Goal: Information Seeking & Learning: Learn about a topic

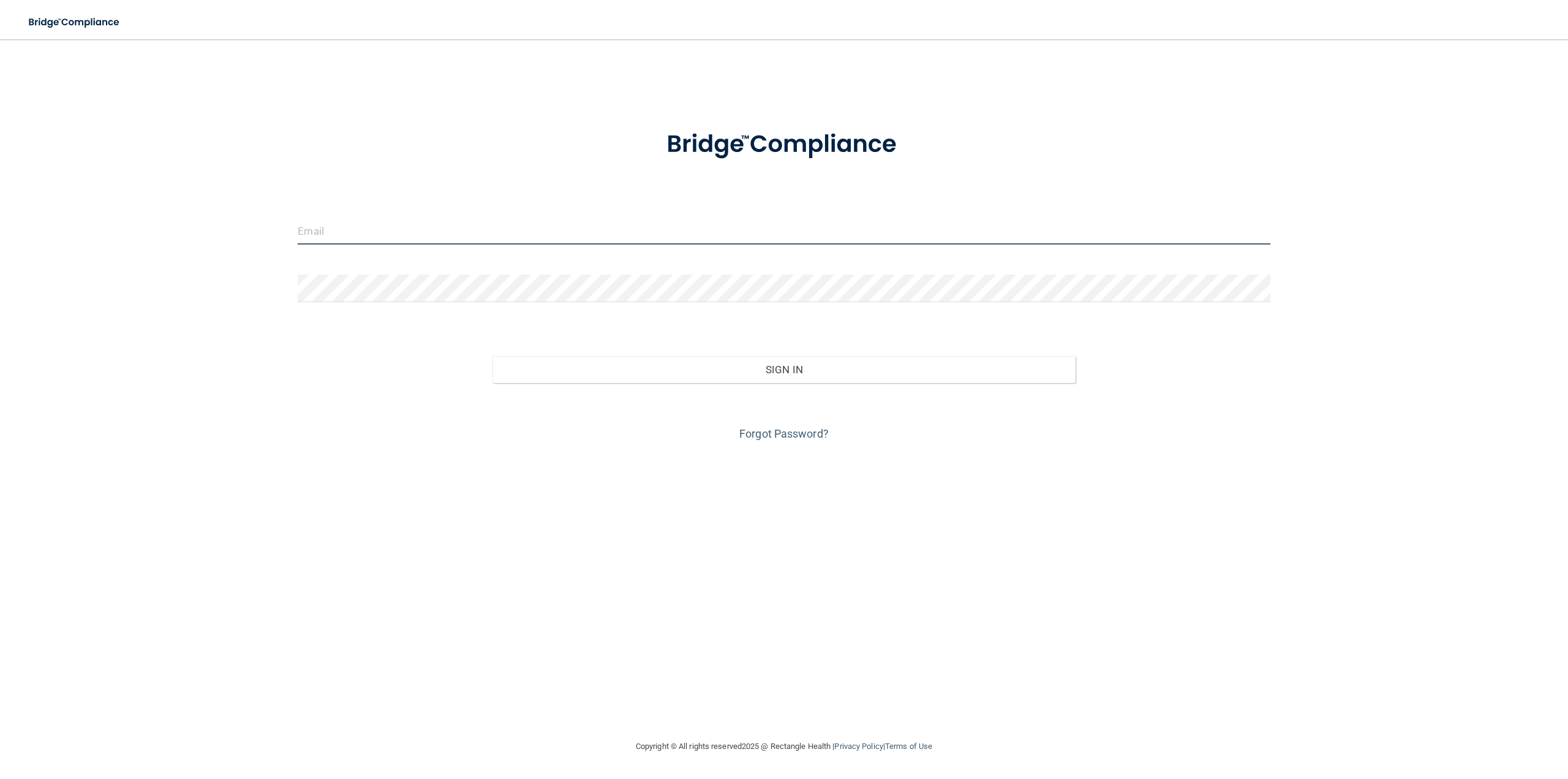
click at [477, 233] on input "email" at bounding box center [784, 231] width 972 height 28
type input "P"
type input "penny.dennis.cda@gmail.com"
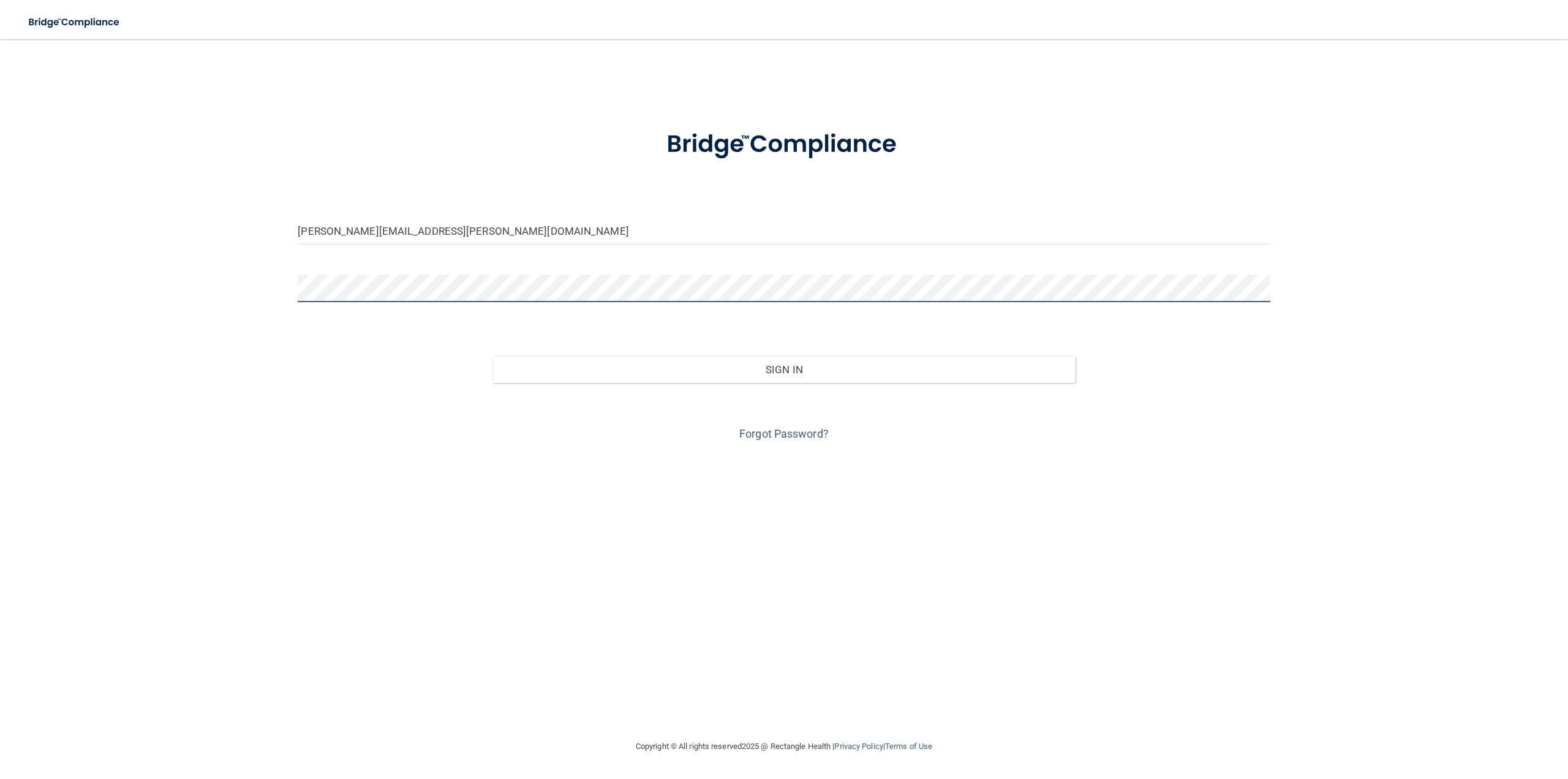
click at [493, 356] on button "Sign In" at bounding box center [784, 369] width 583 height 27
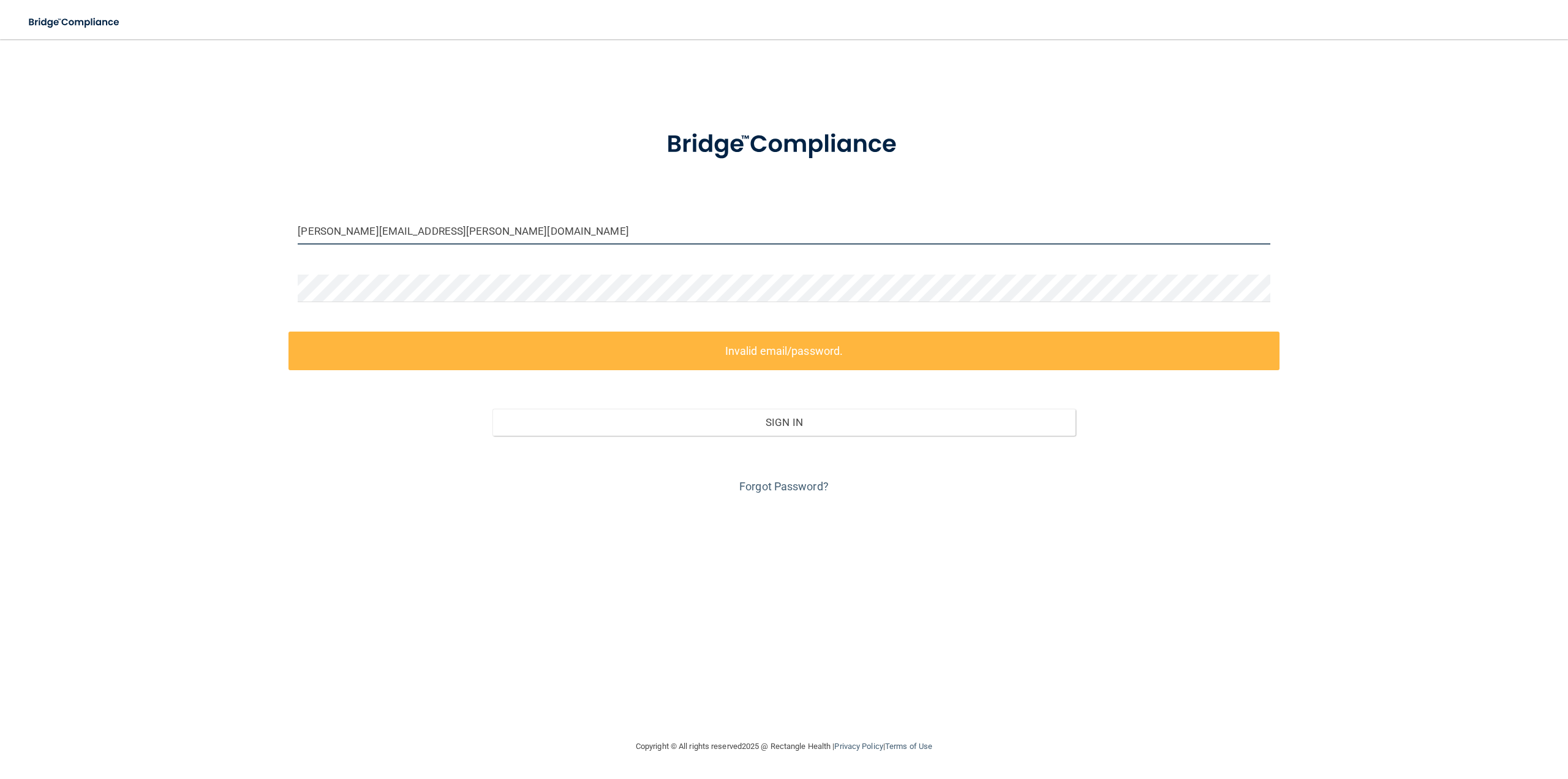
drag, startPoint x: 493, startPoint y: 228, endPoint x: 263, endPoint y: 242, distance: 230.4
click at [263, 242] on div "penny.dennis.cda@gmail.com Invalid email/password. You don't have permission to…" at bounding box center [784, 389] width 1519 height 675
click at [257, 285] on div "penny.dennis.cda@gmail.com Invalid email/password. You don't have permission to…" at bounding box center [784, 389] width 1519 height 675
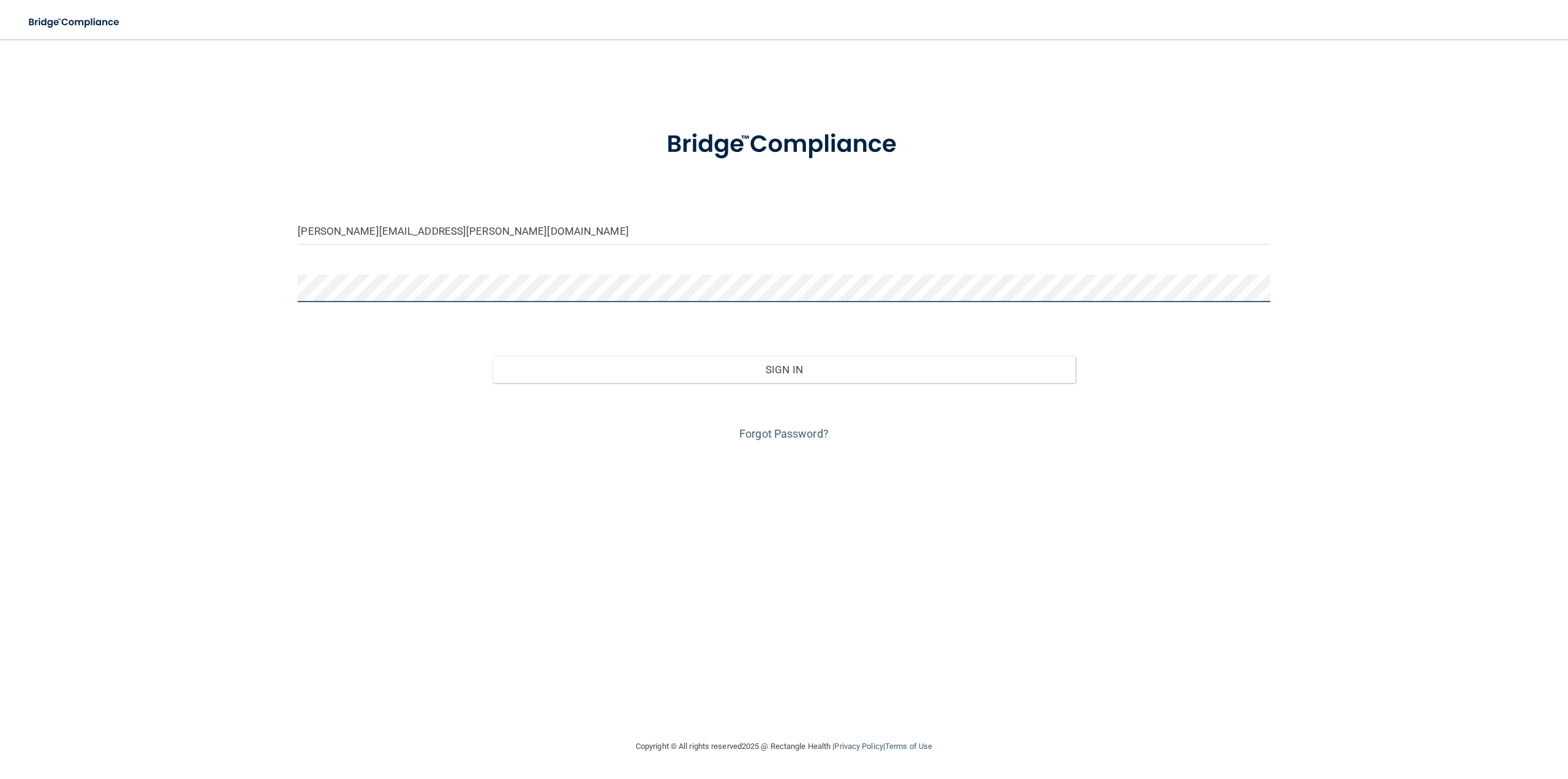
click at [493, 356] on button "Sign In" at bounding box center [784, 369] width 583 height 27
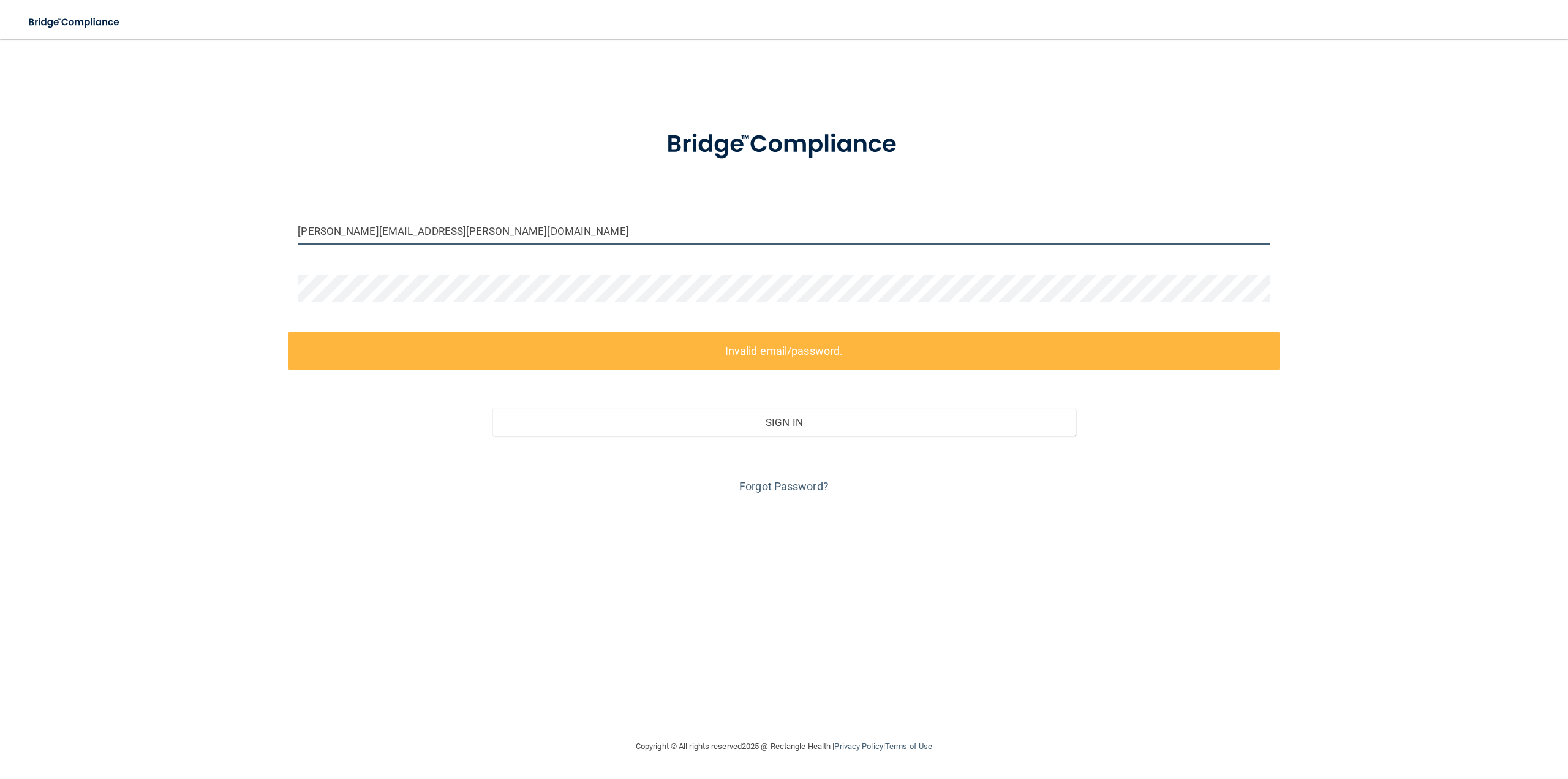
drag, startPoint x: 461, startPoint y: 233, endPoint x: 244, endPoint y: 237, distance: 217.0
click at [244, 236] on div "penny.dennis.cda@gmail.com Invalid email/password. You don't have permission to…" at bounding box center [784, 389] width 1519 height 675
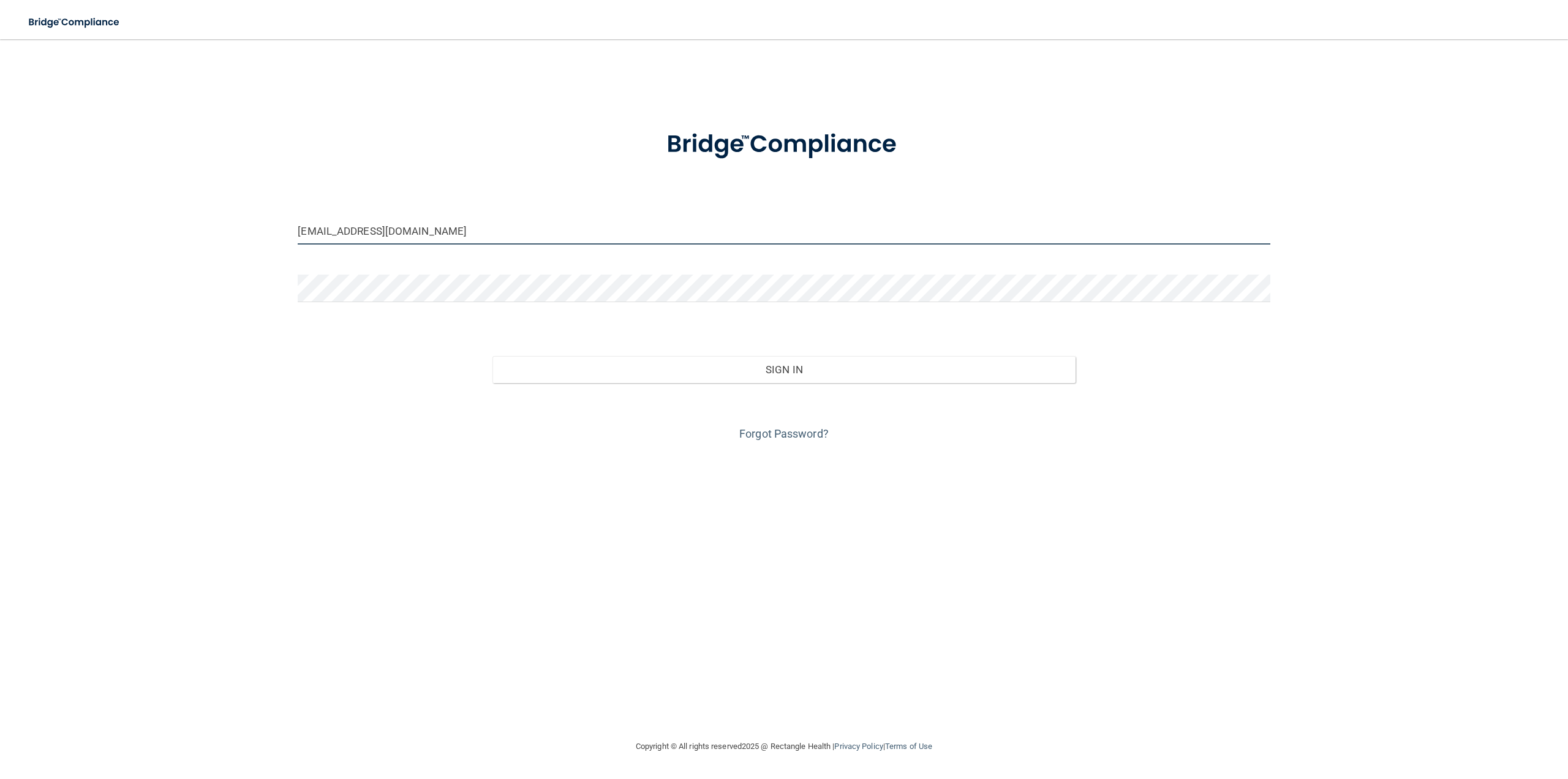
type input "[EMAIL_ADDRESS][DOMAIN_NAME]"
click at [252, 279] on div "pennyd@lrfamilydentalcare.com Invalid email/password. You don't have permission…" at bounding box center [784, 389] width 1519 height 675
click at [493, 356] on button "Sign In" at bounding box center [784, 369] width 583 height 27
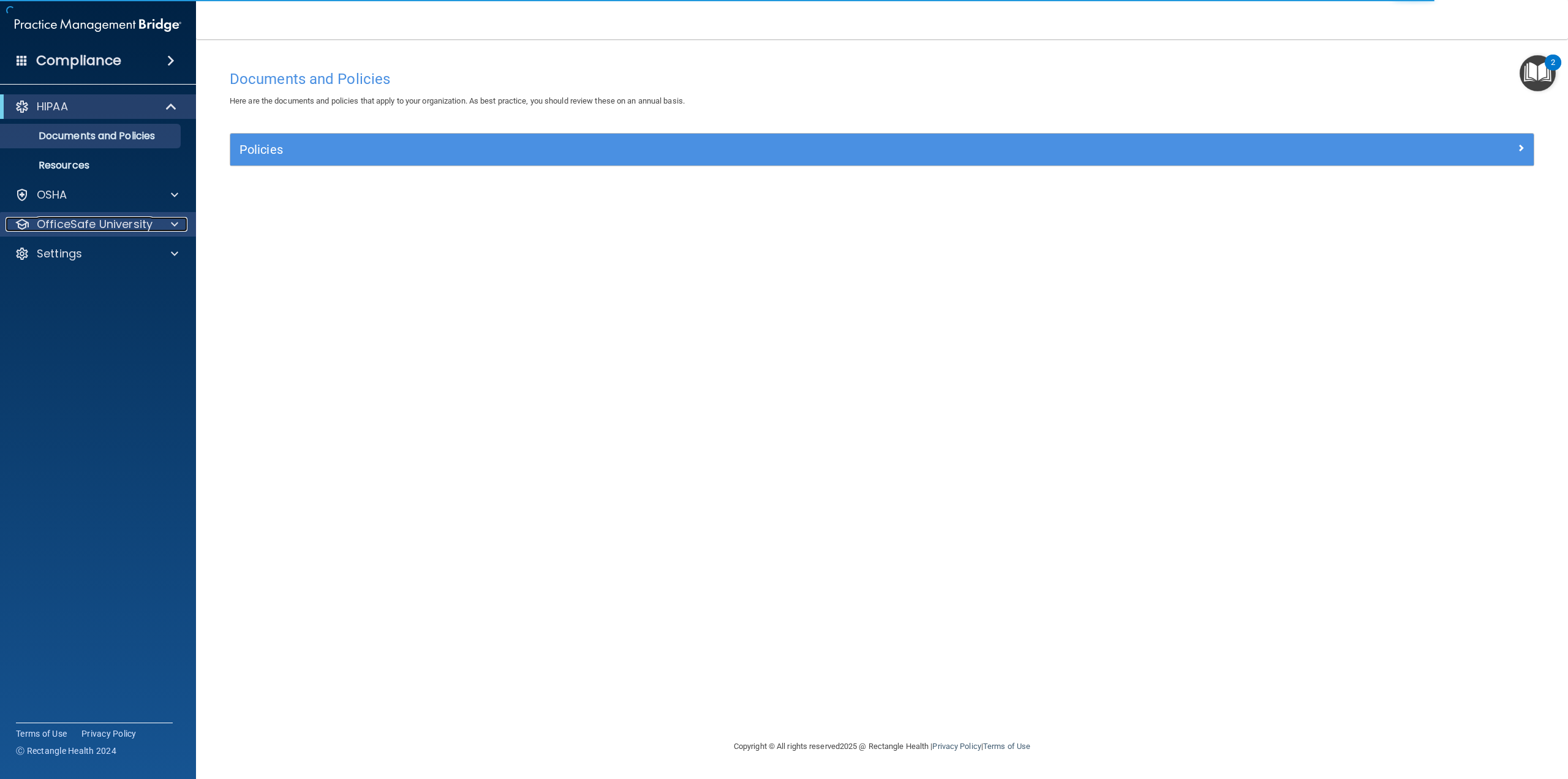
click at [182, 224] on div at bounding box center [172, 224] width 31 height 15
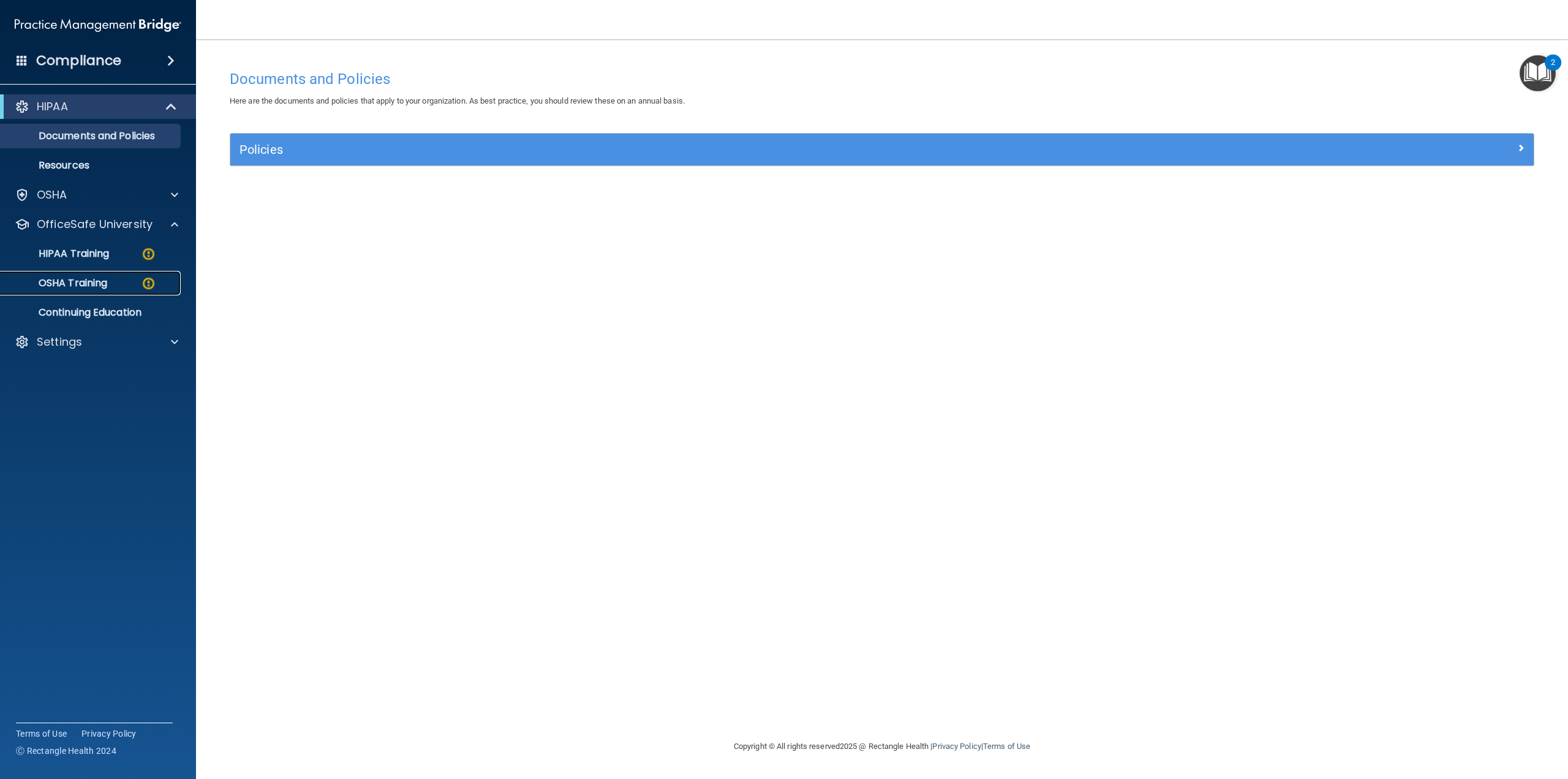
click at [115, 275] on link "OSHA Training" at bounding box center [84, 283] width 193 height 25
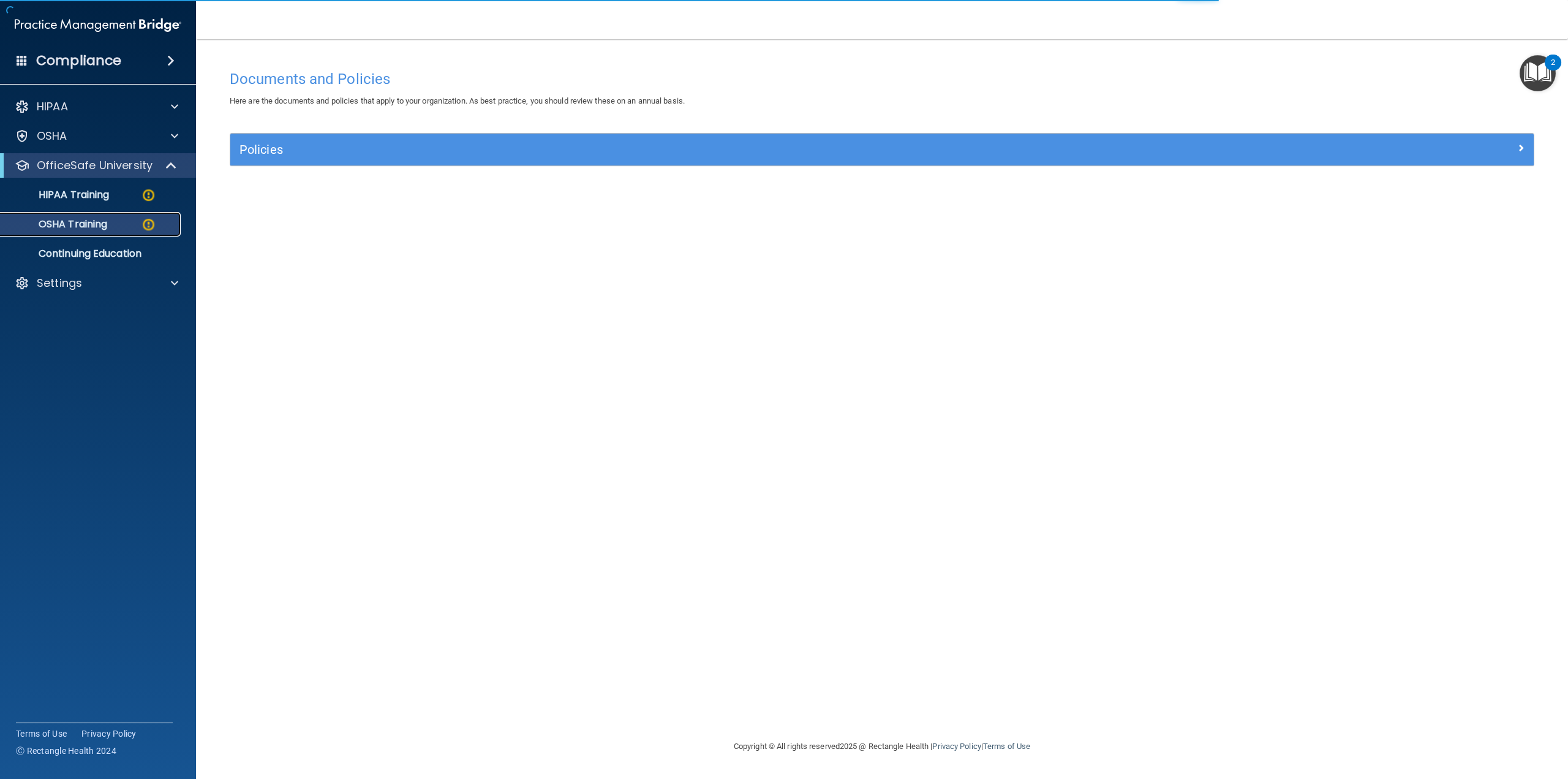
click at [141, 222] on img at bounding box center [147, 224] width 15 height 15
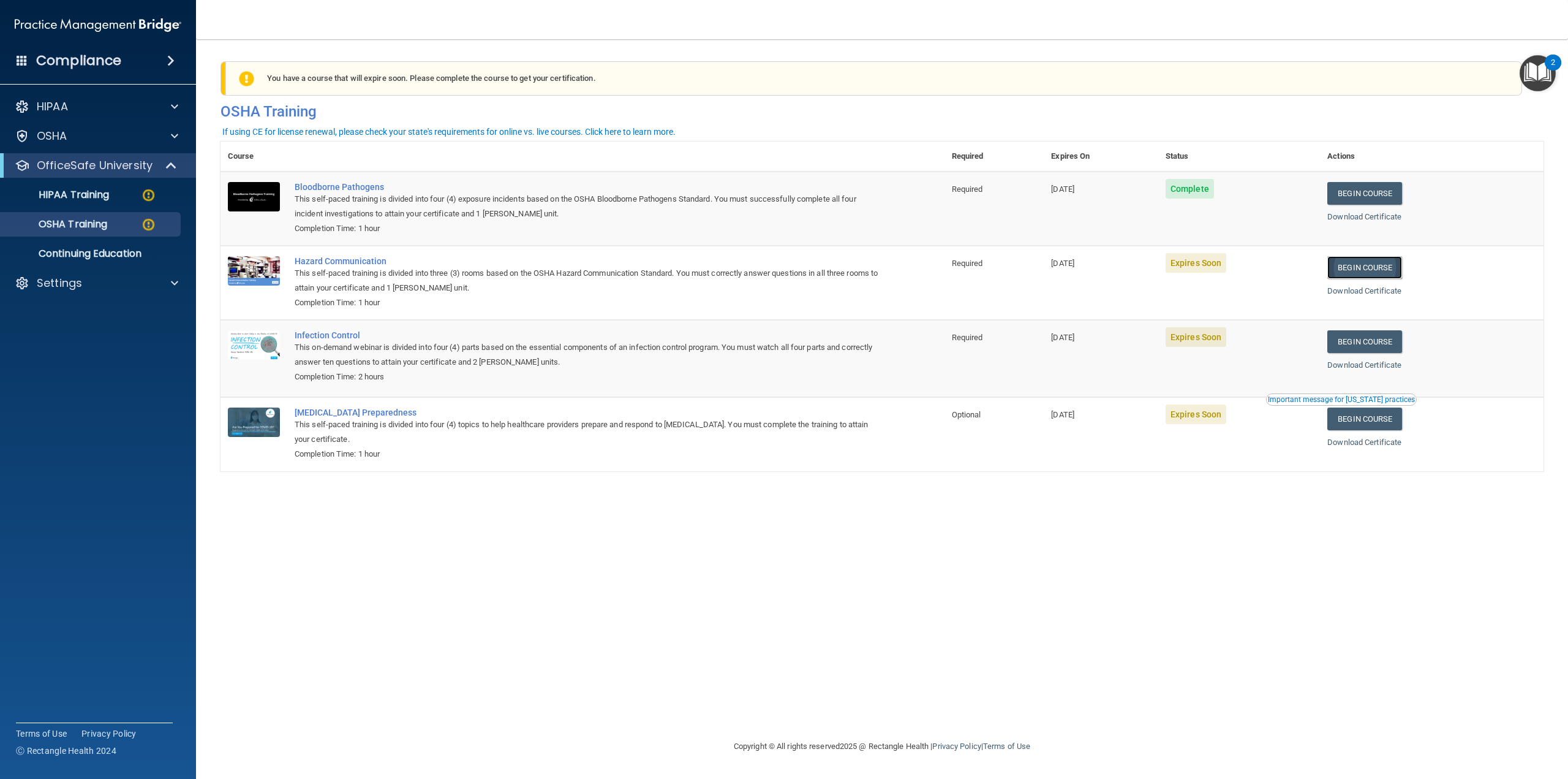
click at [1371, 268] on link "Begin Course" at bounding box center [1364, 267] width 74 height 23
click at [86, 189] on p "HIPAA Training" at bounding box center [58, 195] width 101 height 12
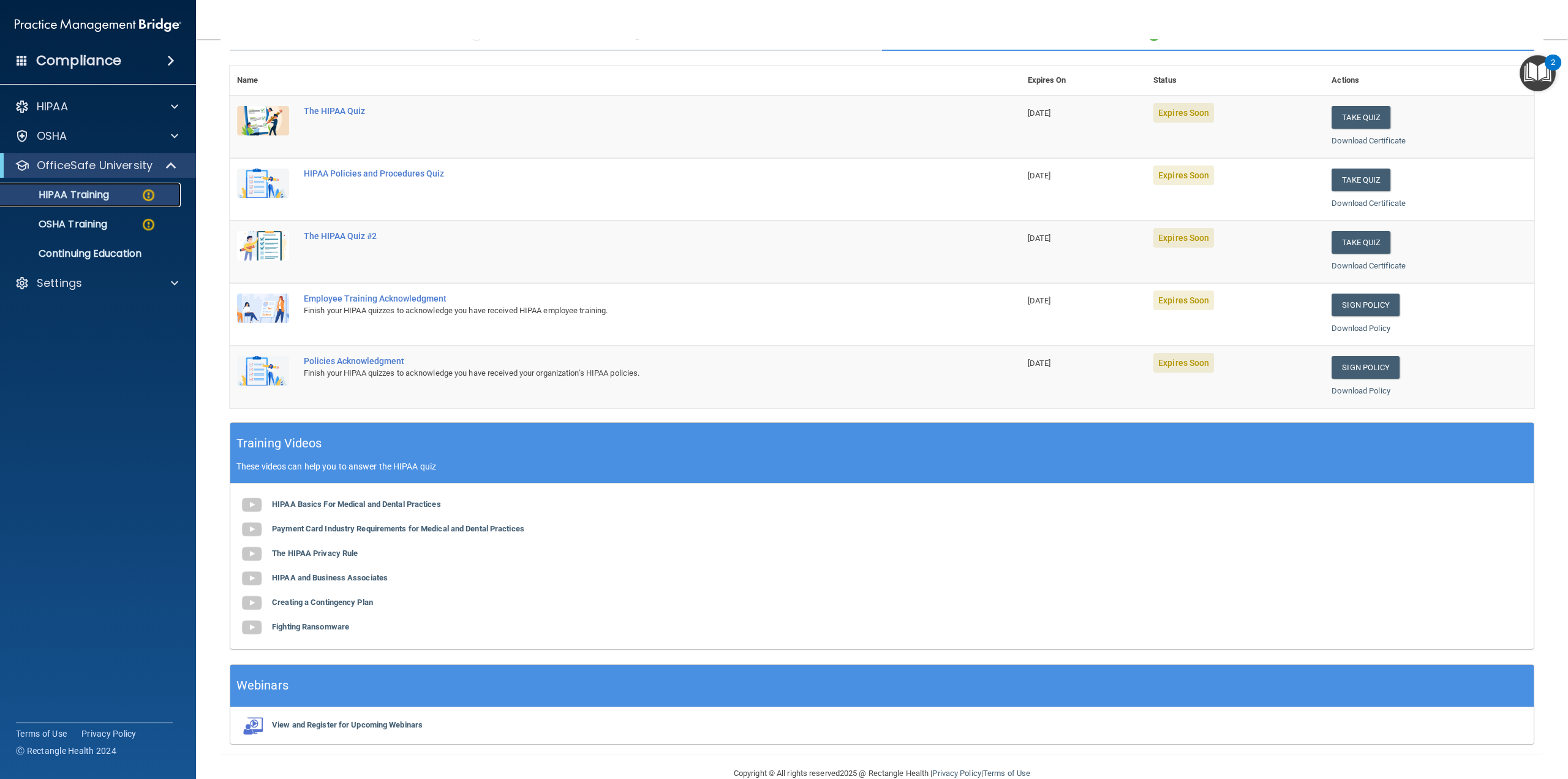
scroll to position [144, 0]
